Goal: Information Seeking & Learning: Understand process/instructions

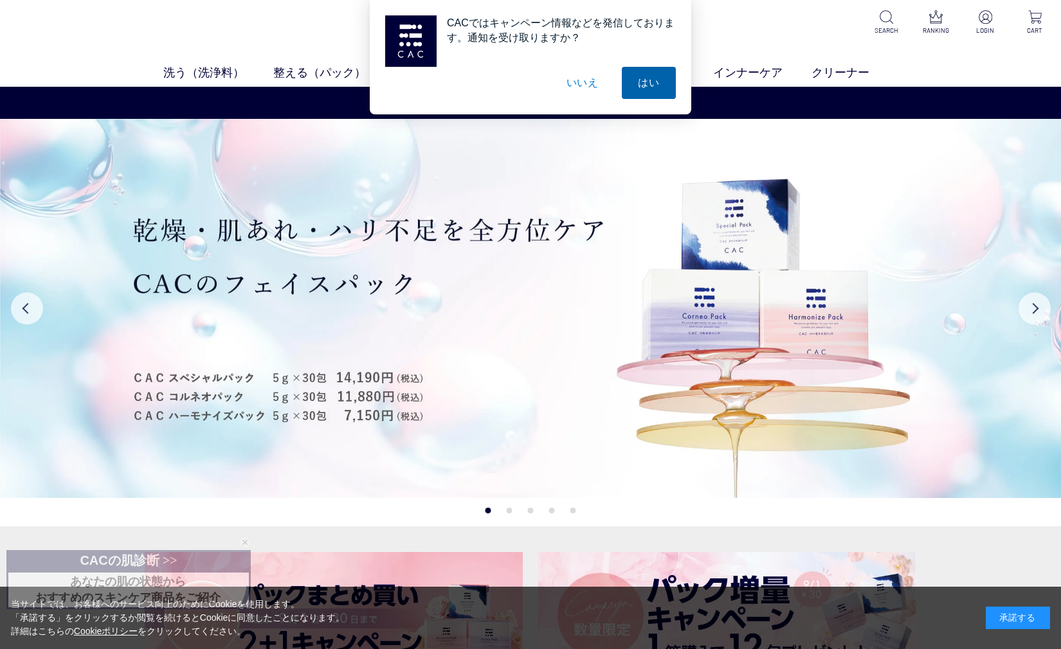
click at [642, 78] on button "はい" at bounding box center [649, 83] width 54 height 32
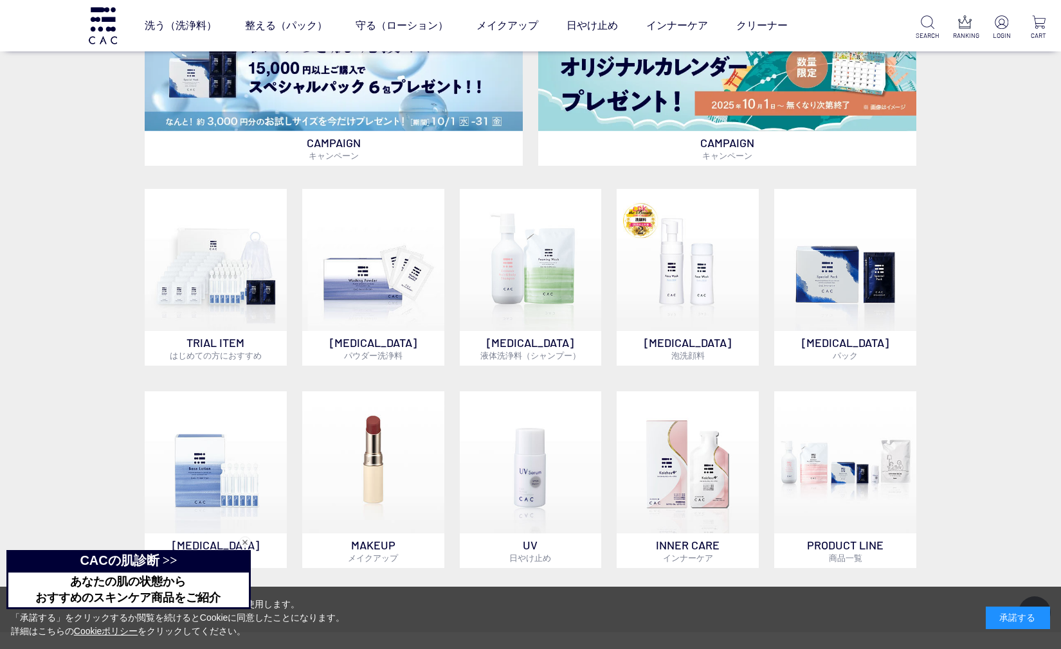
scroll to position [900, 0]
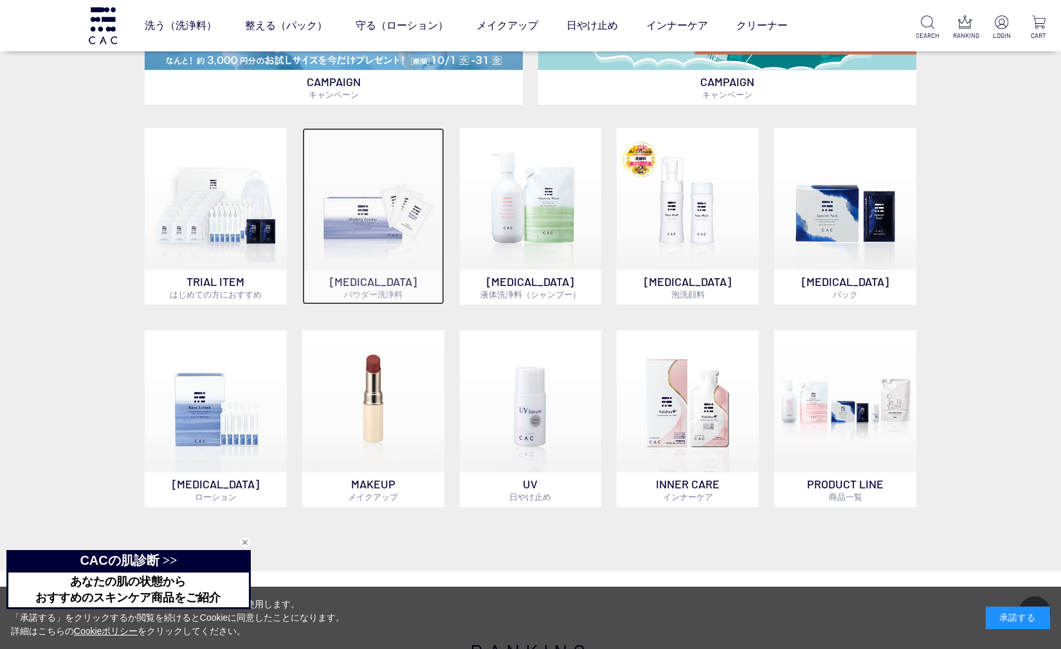
click at [381, 222] on img at bounding box center [373, 199] width 142 height 142
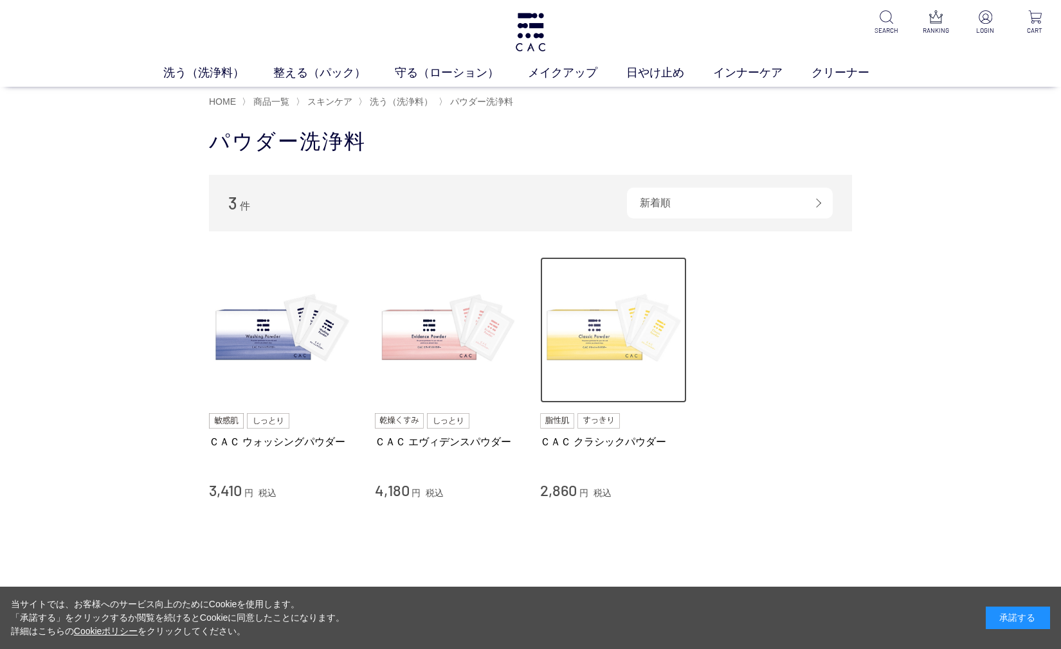
click at [590, 344] on img at bounding box center [613, 330] width 147 height 147
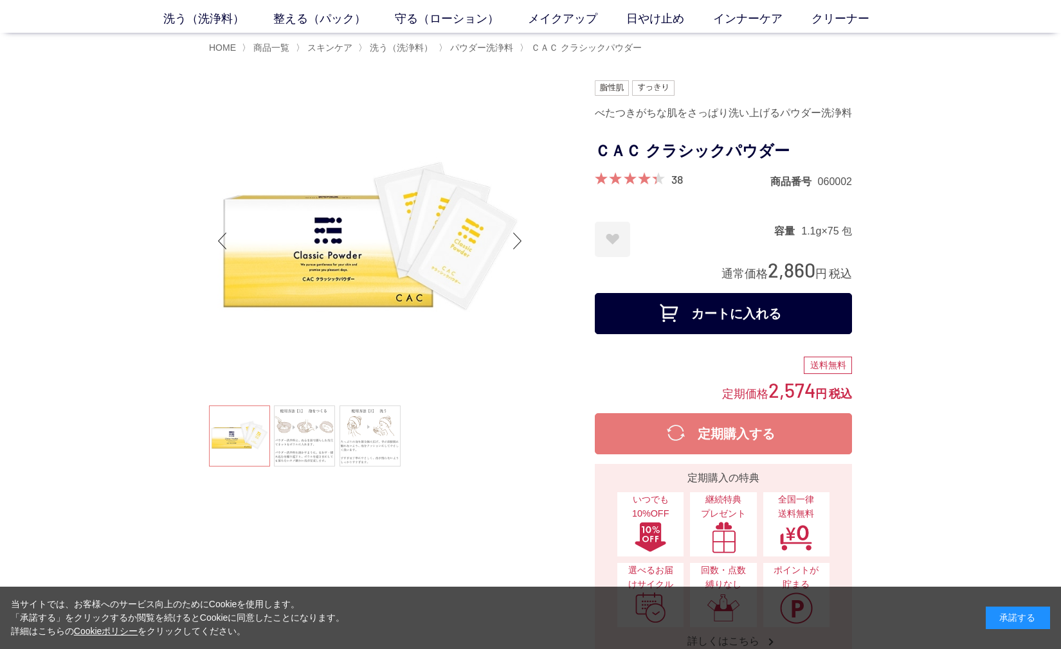
scroll to position [193, 0]
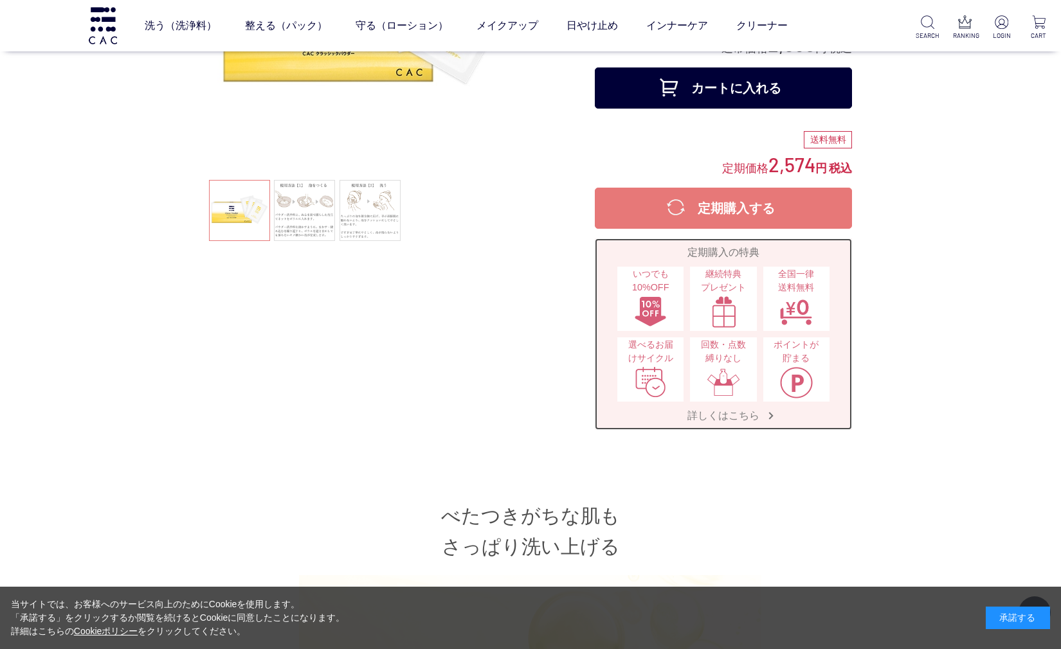
click at [728, 414] on span "詳しくはこちら" at bounding box center [723, 416] width 98 height 14
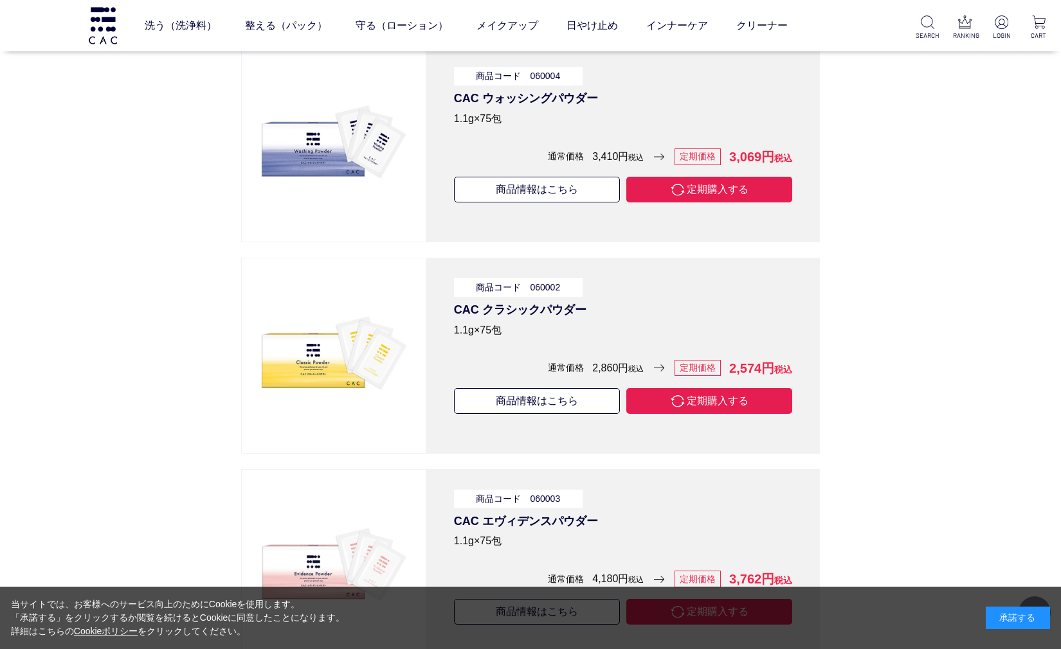
scroll to position [4051, 0]
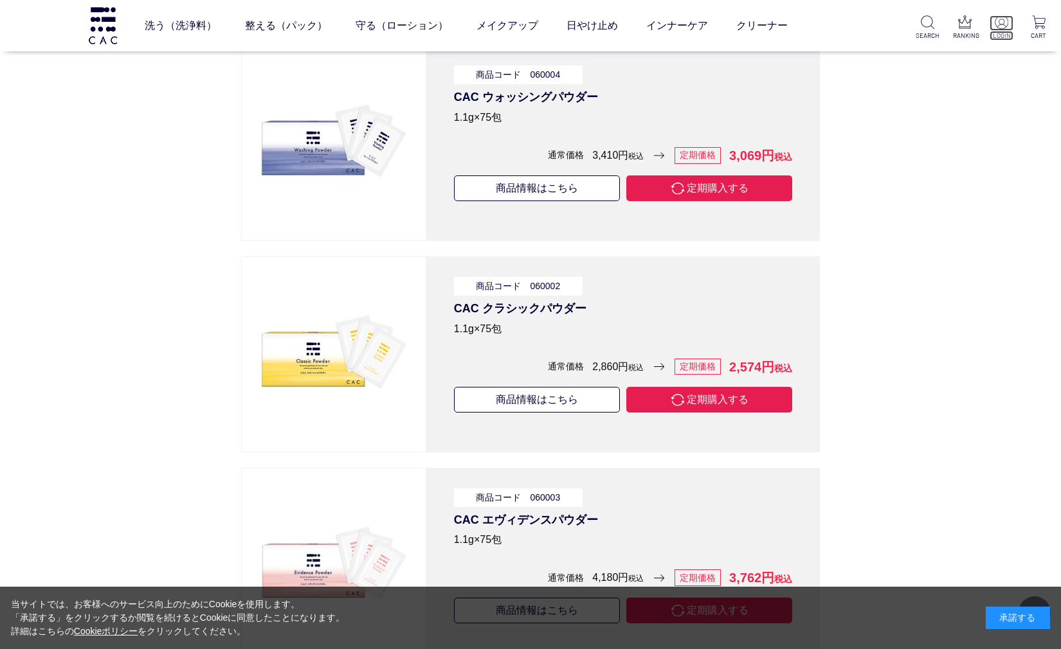
click at [1005, 23] on img at bounding box center [1002, 22] width 14 height 14
